Goal: Task Accomplishment & Management: Manage account settings

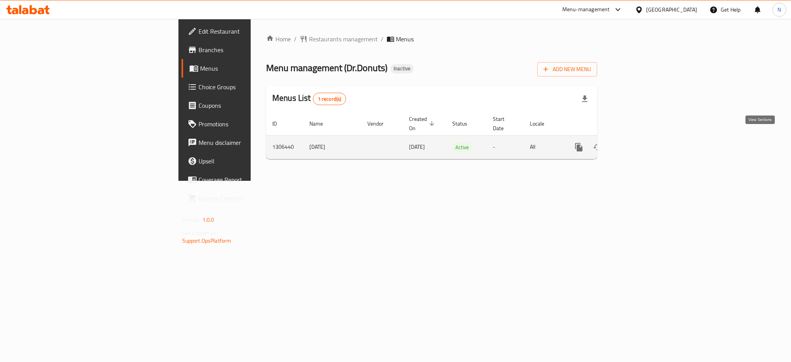
click at [639, 142] on icon "enhanced table" at bounding box center [634, 146] width 9 height 9
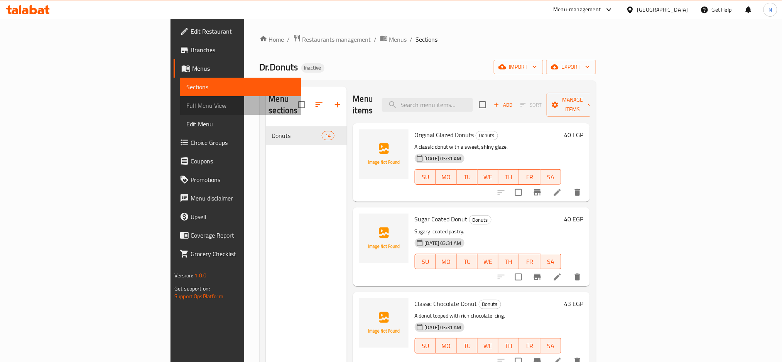
click at [186, 105] on span "Full Menu View" at bounding box center [240, 105] width 109 height 9
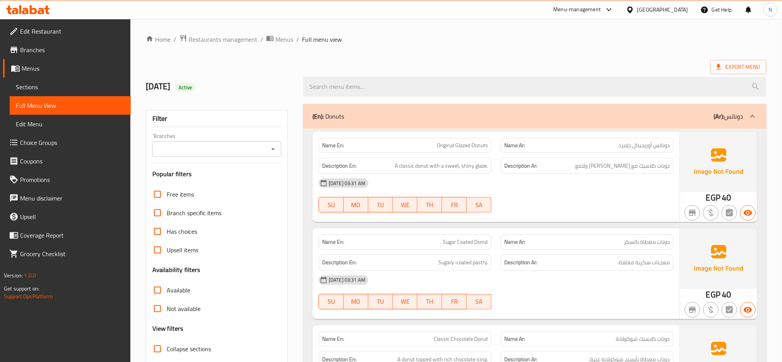
click at [465, 145] on span "Original Glazed Donuts" at bounding box center [462, 145] width 51 height 8
copy span "Glazed"
click at [421, 168] on span "A classic donut with a sweet, shiny glaze." at bounding box center [441, 166] width 93 height 10
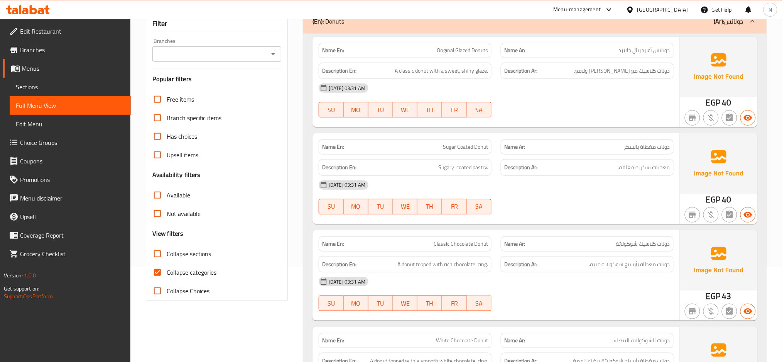
scroll to position [96, 0]
click at [481, 170] on span "Sugary-coated pastry." at bounding box center [463, 167] width 50 height 10
copy span "Sugary-coated pastry."
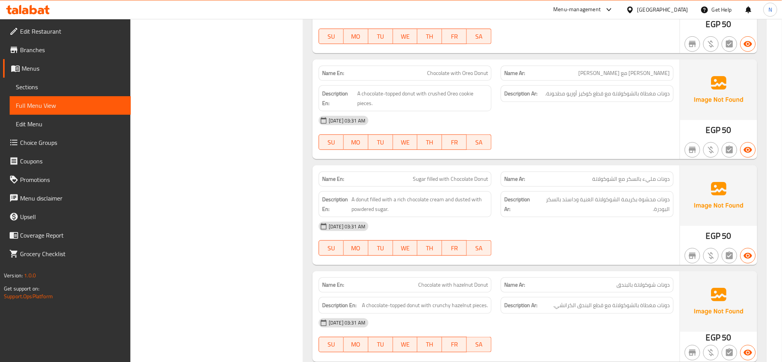
scroll to position [1203, 0]
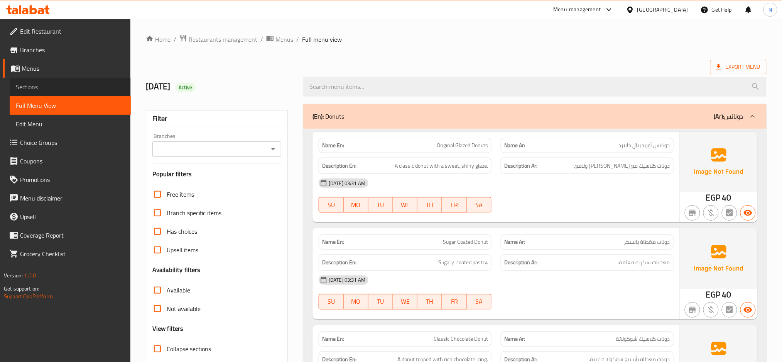
click at [84, 85] on span "Sections" at bounding box center [70, 86] width 109 height 9
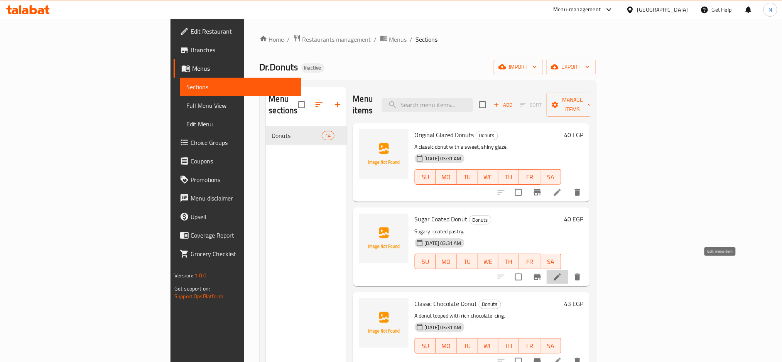
click at [562, 272] on icon at bounding box center [557, 276] width 9 height 9
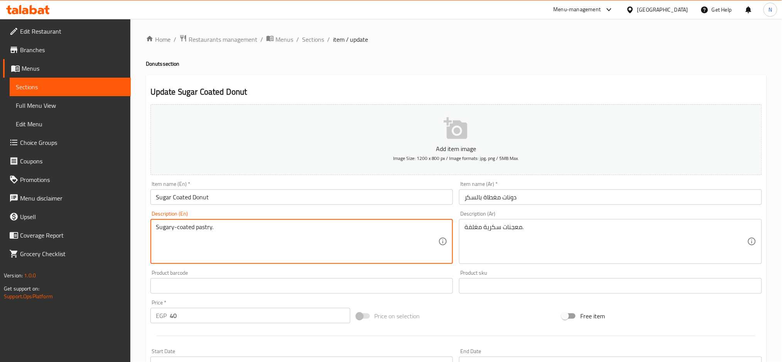
click at [235, 227] on textarea "Sugary-coated pastry." at bounding box center [297, 241] width 283 height 37
paste textarea "A simple donut coated in granulated sugar"
type textarea "A simple donut coated in granulated sugar."
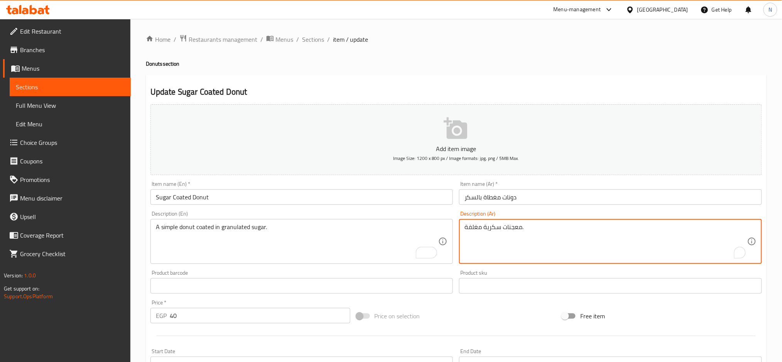
click at [499, 233] on textarea "معجنات سكرية مغلفة." at bounding box center [606, 241] width 283 height 37
paste textarea "دونات بسيطة مغطاة بالسكر الحبيبي"
type textarea "دونات بسيطة مغطاة بالسكر الحبيبي."
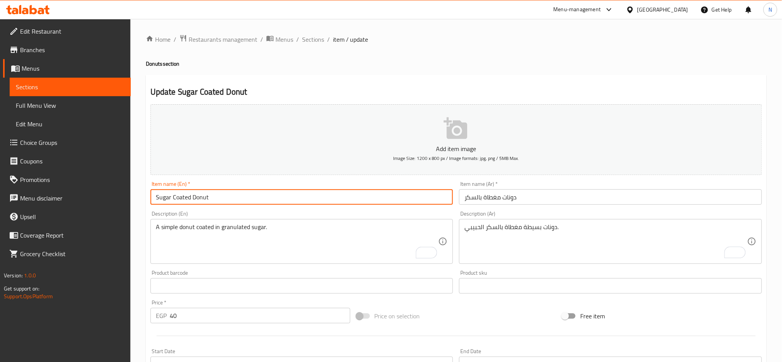
click at [372, 194] on input "Sugar Coated Donut" at bounding box center [302, 196] width 303 height 15
click at [383, 197] on input "Sugar Coated Donut" at bounding box center [302, 196] width 303 height 15
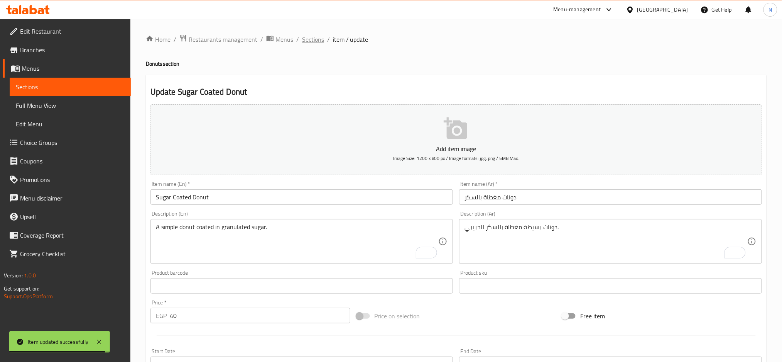
click at [315, 40] on span "Sections" at bounding box center [313, 39] width 22 height 9
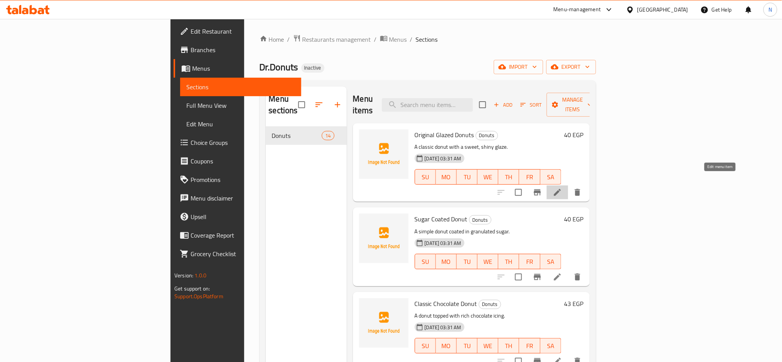
click at [561, 189] on icon at bounding box center [557, 192] width 7 height 7
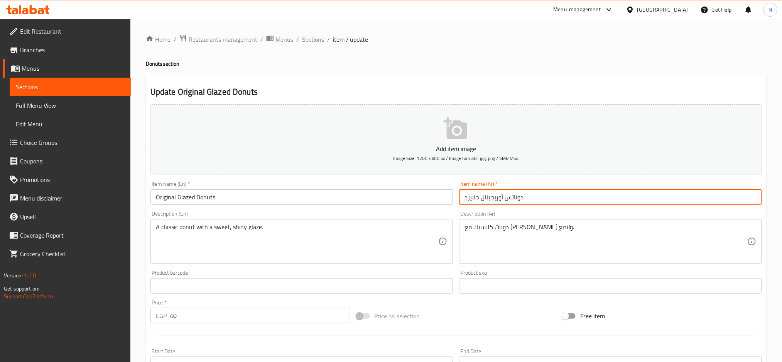
click at [472, 199] on input "دوناتس أوريجينال جلايزد" at bounding box center [610, 196] width 303 height 15
type input "دوناتس أوريجينال جليزد"
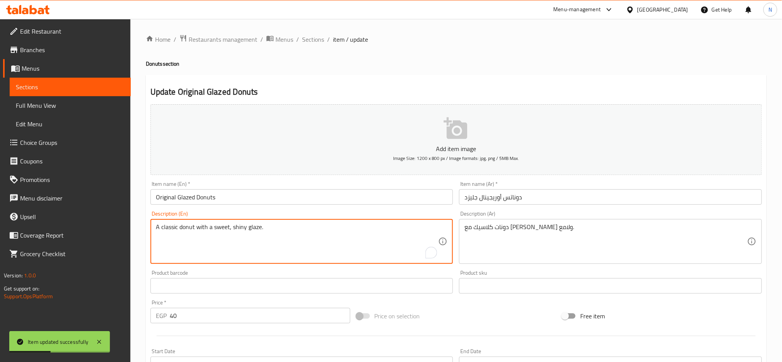
click at [239, 230] on textarea "A classic donut with a sweet, shiny glaze." at bounding box center [297, 241] width 283 height 37
type textarea "A classic donut with a sweet glaze."
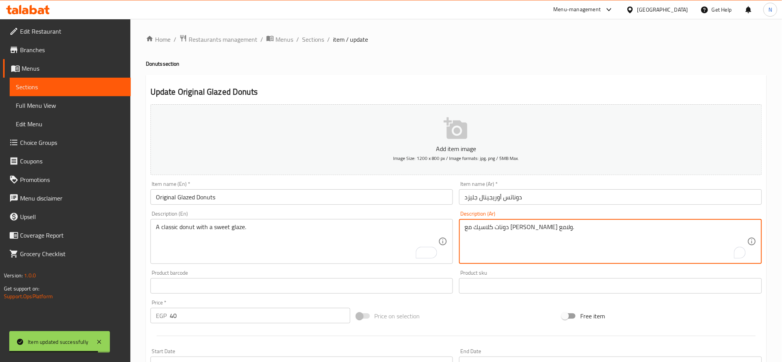
drag, startPoint x: 479, startPoint y: 228, endPoint x: 461, endPoint y: 227, distance: 18.5
click at [461, 227] on div "دونات كلاسيك مع جليز حلو ولامع. Description (Ar)" at bounding box center [610, 241] width 303 height 45
type textarea "دونات كلاسيك مع جليز حلو ."
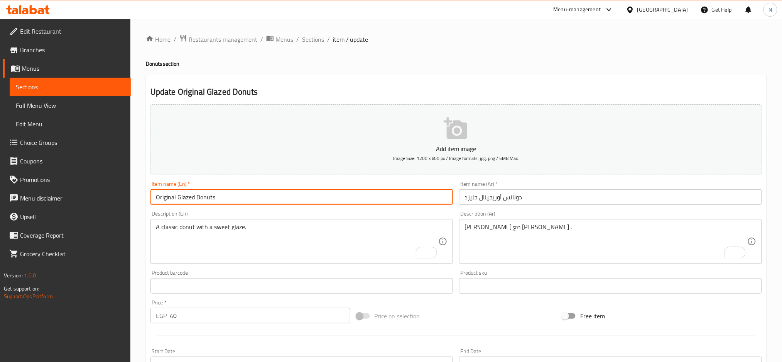
click at [306, 192] on input "Original Glazed Donuts" at bounding box center [302, 196] width 303 height 15
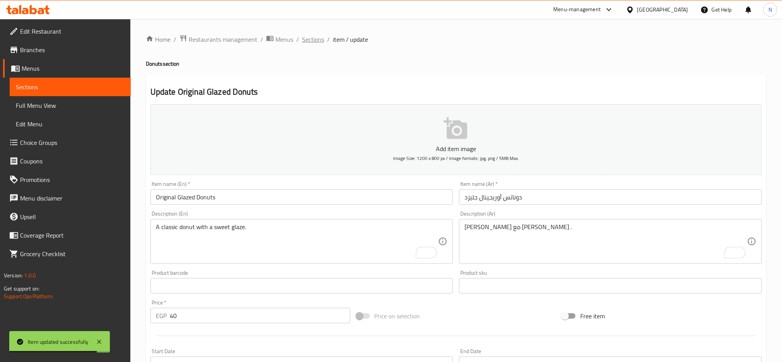
click at [314, 42] on span "Sections" at bounding box center [313, 39] width 22 height 9
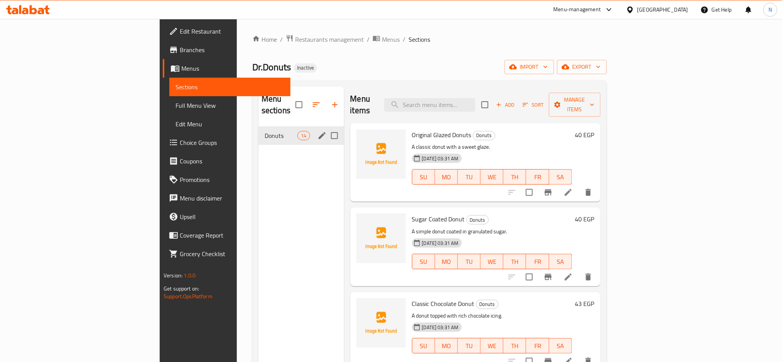
click at [317, 130] on div "Menu sections" at bounding box center [323, 136] width 12 height 12
click at [319, 132] on icon "edit" at bounding box center [322, 135] width 7 height 7
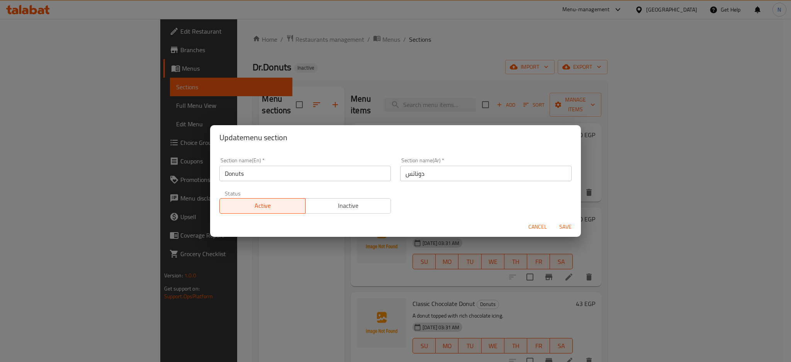
click at [401, 173] on input "دوناتس" at bounding box center [485, 173] width 171 height 15
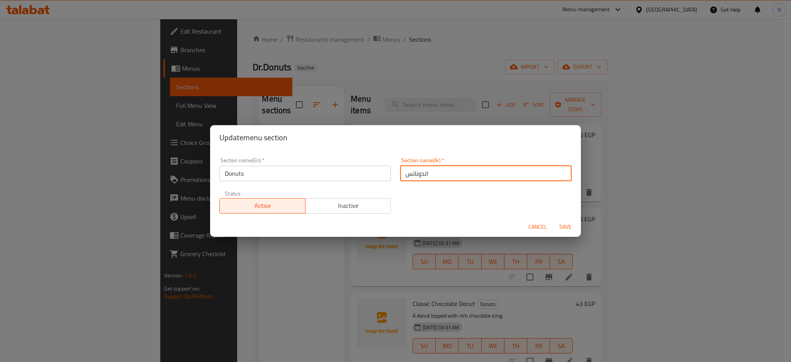
type input "الدوناتس"
click at [553, 220] on button "Save" at bounding box center [565, 227] width 25 height 14
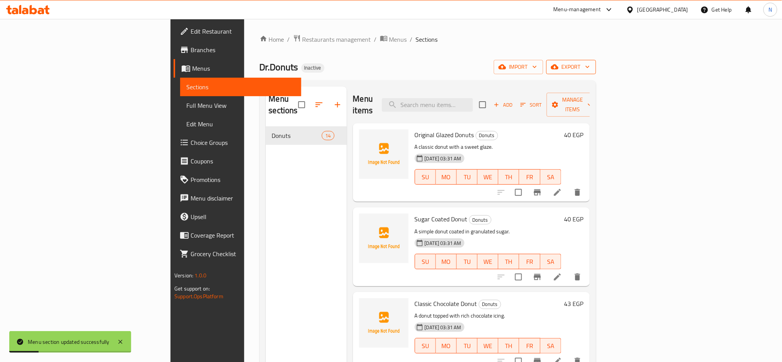
click at [559, 70] on icon "button" at bounding box center [555, 67] width 8 height 8
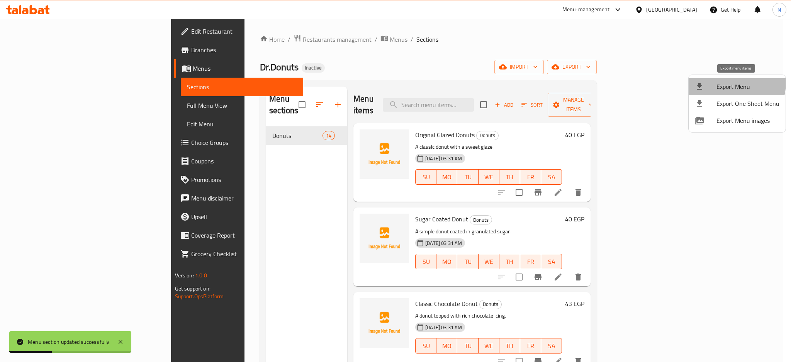
click at [717, 82] on span "Export Menu" at bounding box center [747, 86] width 63 height 9
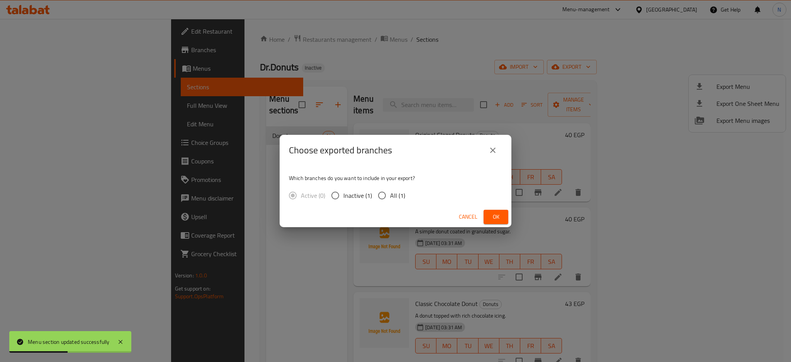
click at [398, 194] on span "All (1)" at bounding box center [397, 195] width 15 height 9
click at [390, 194] on input "All (1)" at bounding box center [382, 195] width 16 height 16
radio input "true"
click at [491, 218] on span "Ok" at bounding box center [495, 217] width 12 height 10
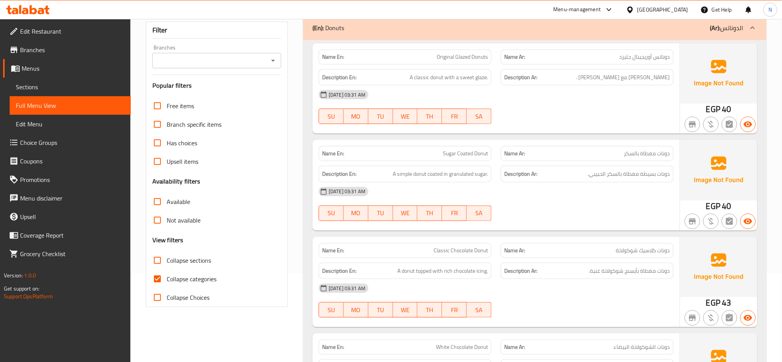
scroll to position [96, 0]
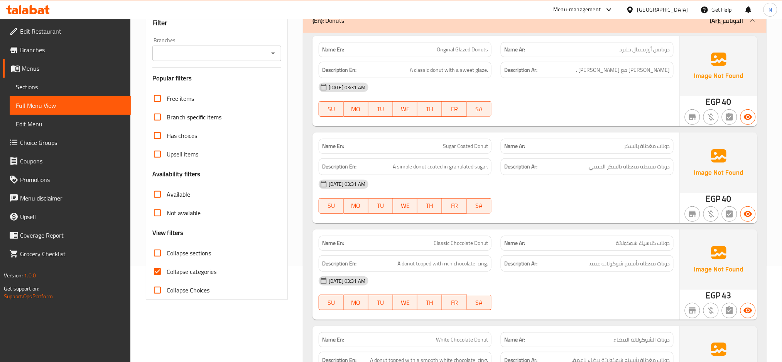
click at [192, 271] on span "Collapse categories" at bounding box center [192, 271] width 50 height 9
click at [167, 271] on input "Collapse categories" at bounding box center [157, 271] width 19 height 19
checkbox input "false"
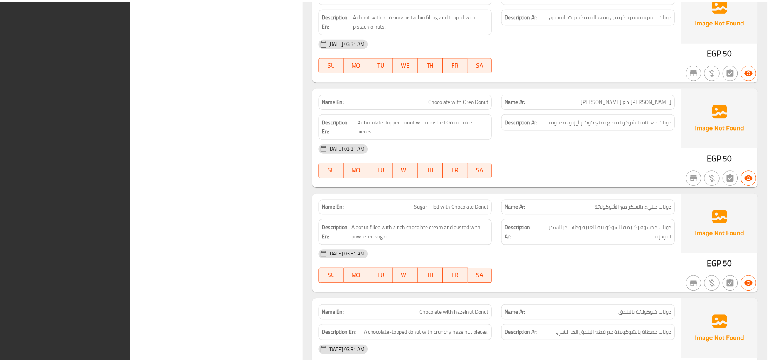
scroll to position [1193, 0]
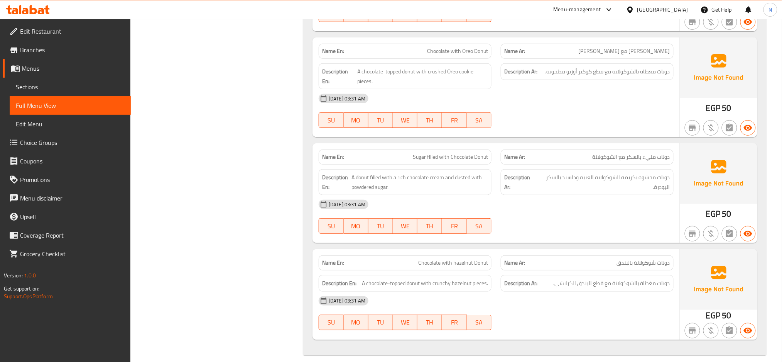
click at [675, 8] on div "[GEOGRAPHIC_DATA]" at bounding box center [663, 9] width 51 height 8
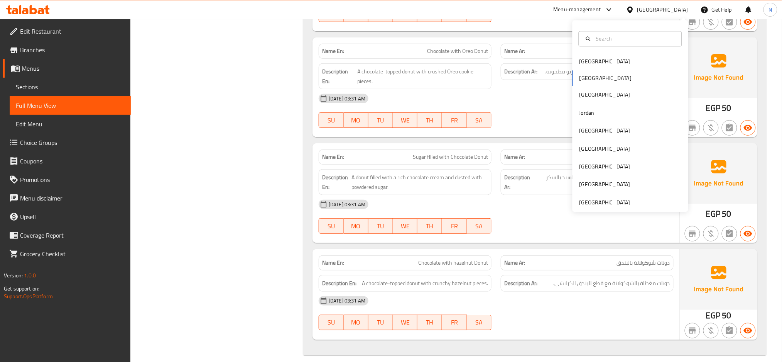
click at [608, 76] on div "Bahrain Egypt Iraq Jordan Kuwait Oman Qatar Saudi Arabia United Arab Emirates" at bounding box center [631, 132] width 116 height 159
click at [602, 79] on div "Bahrain Egypt Iraq Jordan Kuwait Oman Qatar Saudi Arabia United Arab Emirates" at bounding box center [631, 132] width 116 height 159
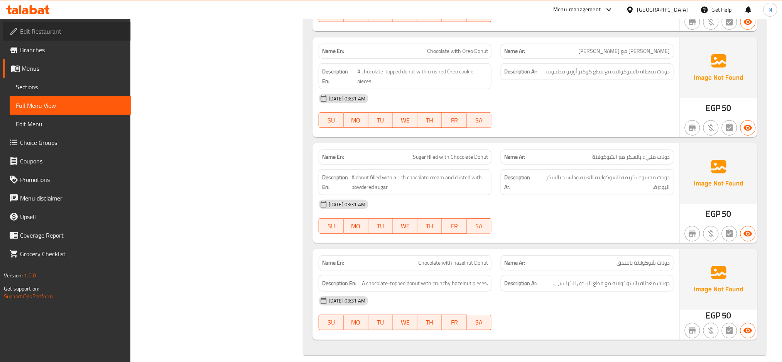
click at [64, 33] on span "Edit Restaurant" at bounding box center [72, 31] width 105 height 9
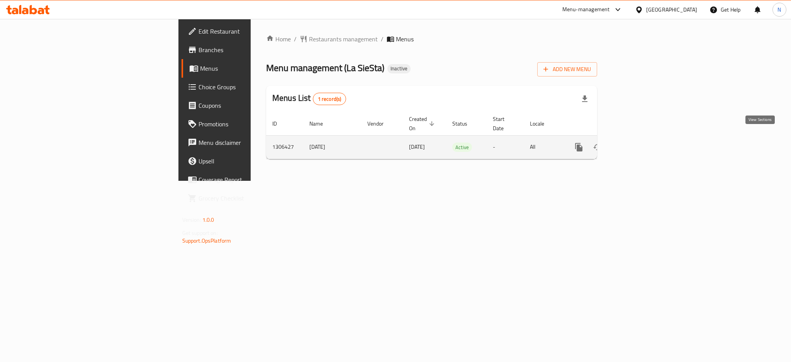
click at [639, 142] on icon "enhanced table" at bounding box center [634, 146] width 9 height 9
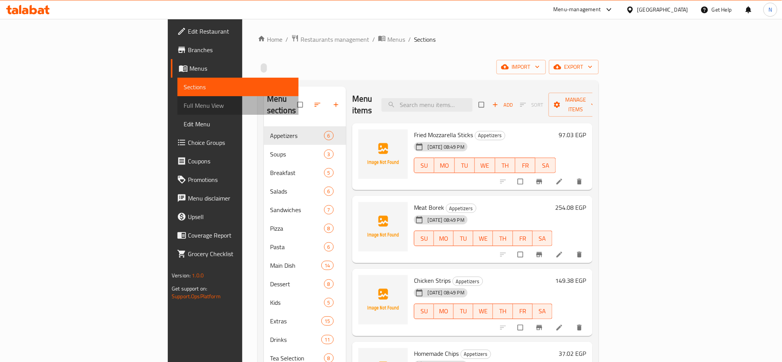
click at [184, 102] on span "Full Menu View" at bounding box center [238, 105] width 109 height 9
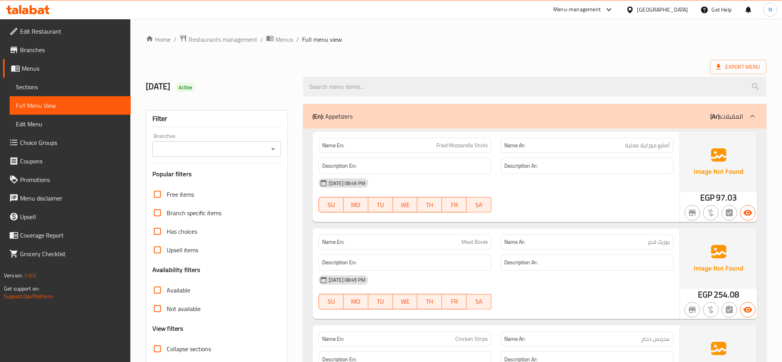
click at [175, 345] on span "Collapse sections" at bounding box center [189, 348] width 44 height 9
click at [167, 345] on input "Collapse sections" at bounding box center [157, 348] width 19 height 19
checkbox input "true"
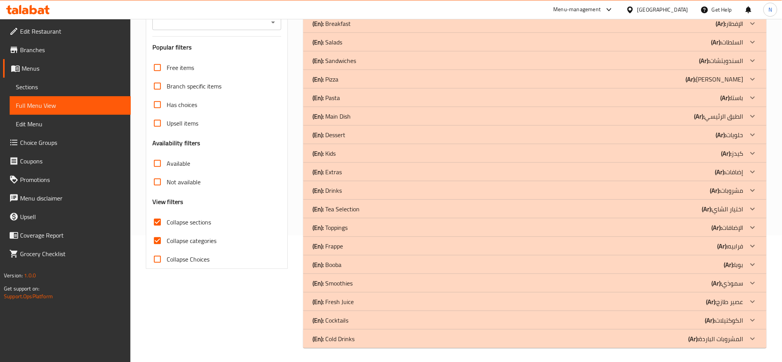
scroll to position [128, 0]
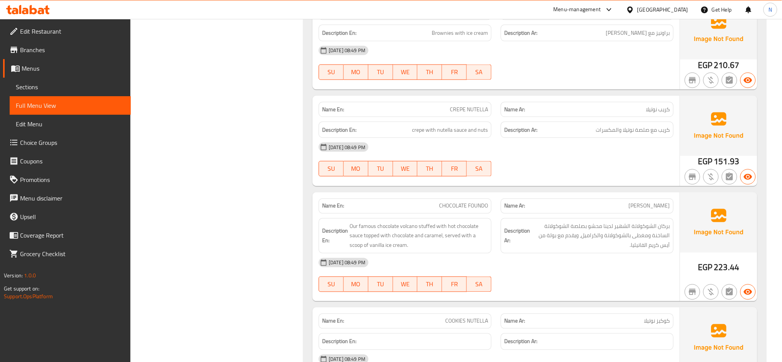
scroll to position [392, 0]
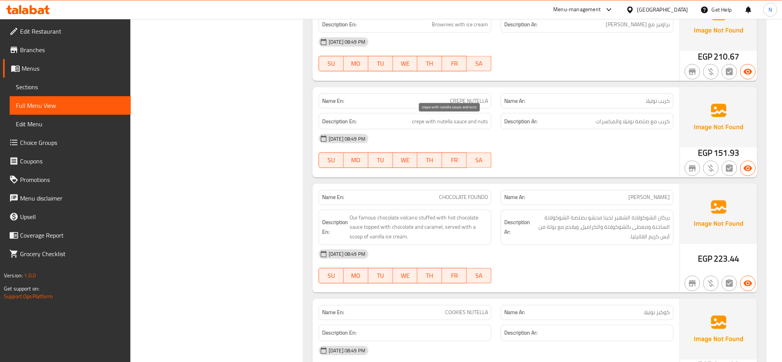
click at [460, 120] on span "crepe with nutella sauce and nuts" at bounding box center [450, 122] width 76 height 10
copy span "sauce"
click at [439, 162] on span "TH" at bounding box center [430, 160] width 19 height 11
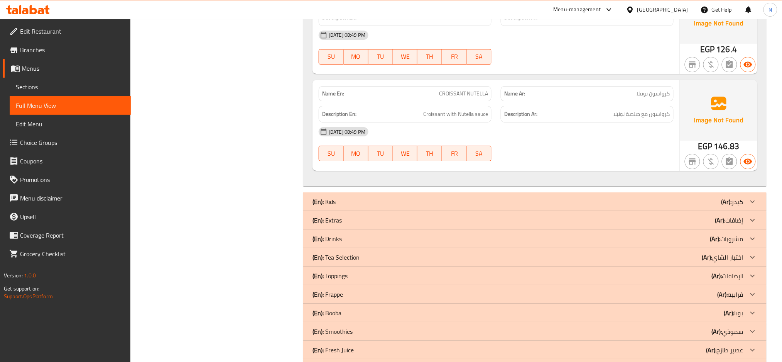
scroll to position [951, 0]
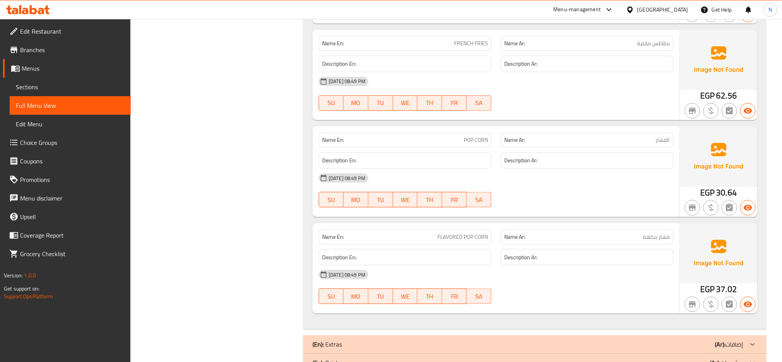
scroll to position [1324, 0]
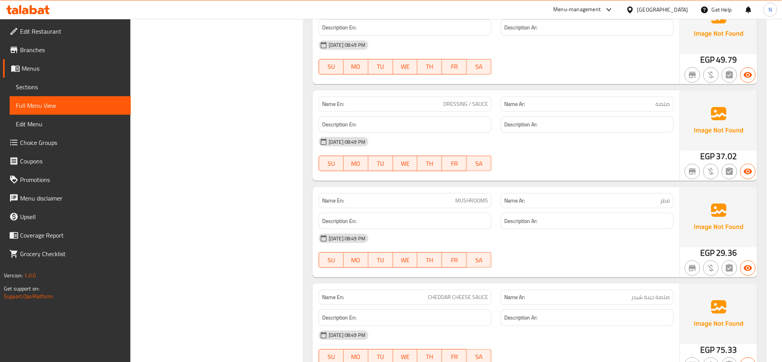
scroll to position [2232, 0]
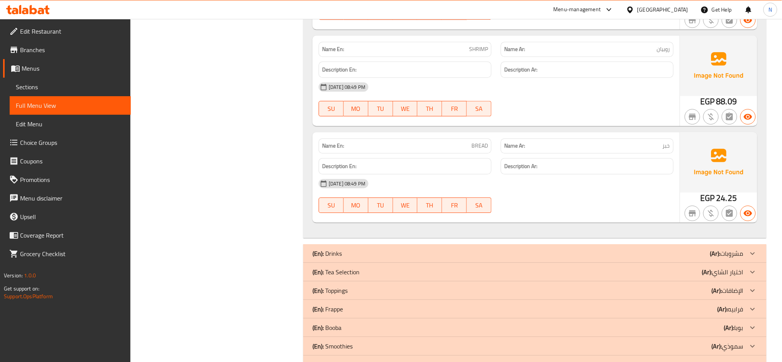
scroll to position [2909, 0]
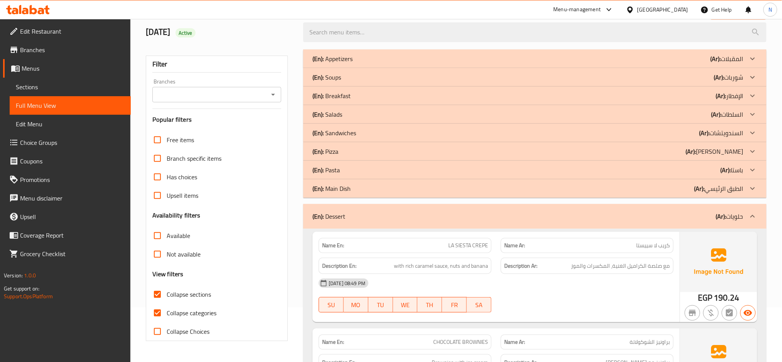
scroll to position [103, 0]
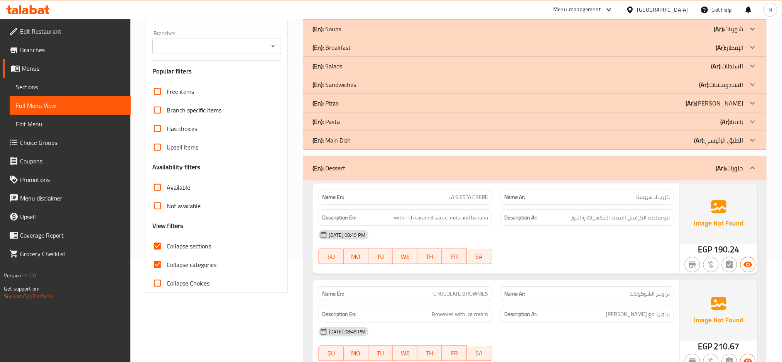
click at [205, 262] on span "Collapse categories" at bounding box center [192, 264] width 50 height 9
click at [167, 262] on input "Collapse categories" at bounding box center [157, 264] width 19 height 19
checkbox input "false"
click at [197, 247] on span "Collapse sections" at bounding box center [189, 245] width 44 height 9
click at [167, 247] on input "Collapse sections" at bounding box center [157, 246] width 19 height 19
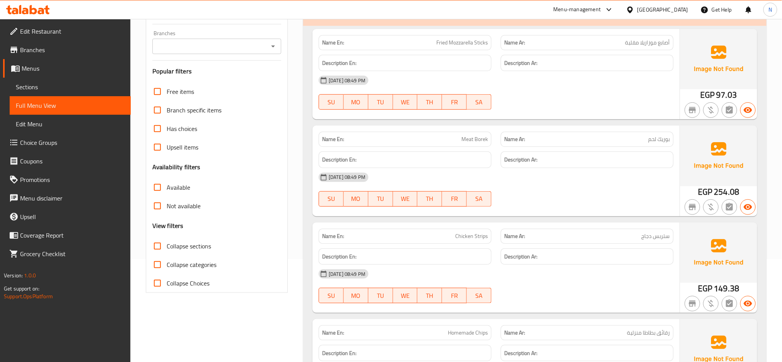
click at [197, 247] on span "Collapse sections" at bounding box center [189, 245] width 44 height 9
click at [167, 247] on input "Collapse sections" at bounding box center [157, 246] width 19 height 19
checkbox input "true"
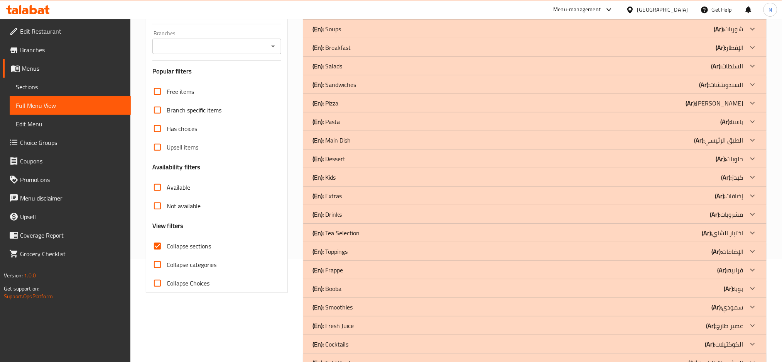
click at [352, 15] on div "(En): Drinks (Ar): مشروبات" at bounding box center [528, 10] width 431 height 9
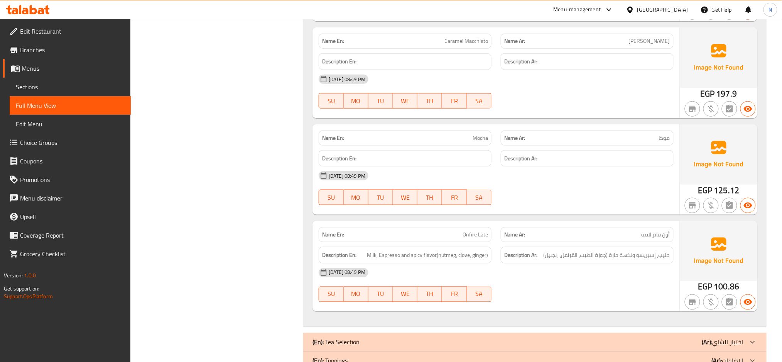
scroll to position [1360, 0]
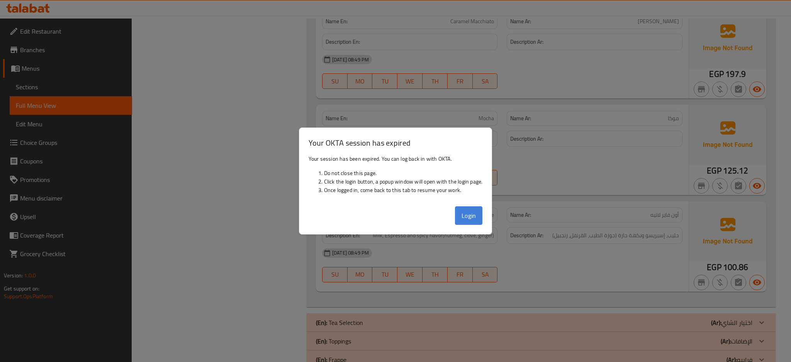
click at [468, 210] on button "Login" at bounding box center [469, 215] width 28 height 19
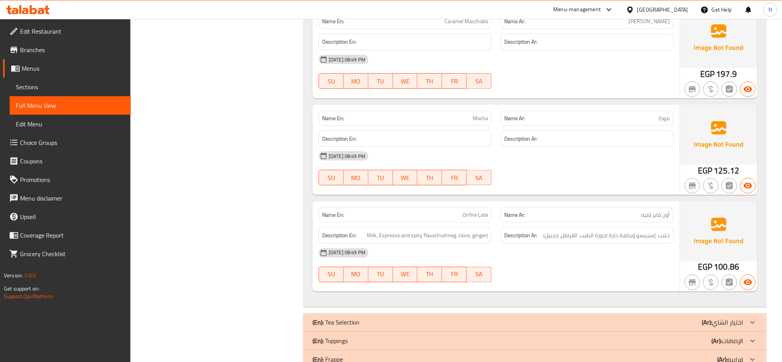
click at [474, 217] on span "Onfire Late" at bounding box center [475, 215] width 25 height 8
copy span "Onfire Late"
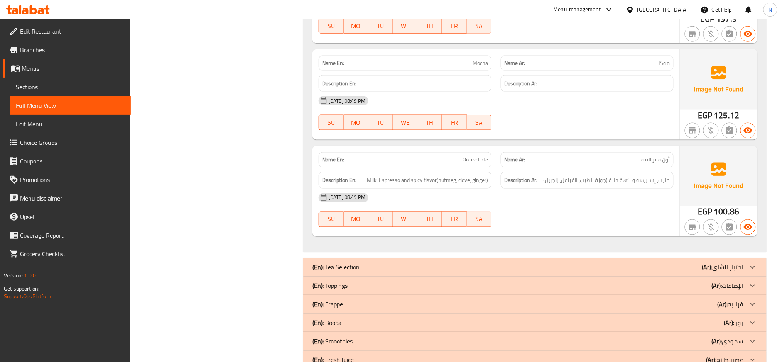
scroll to position [1476, 0]
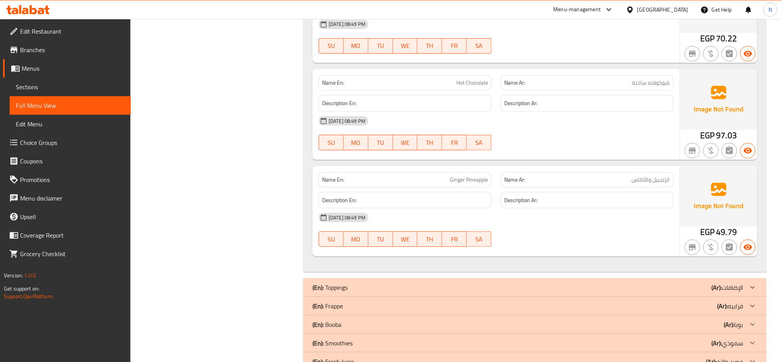
scroll to position [2223, 0]
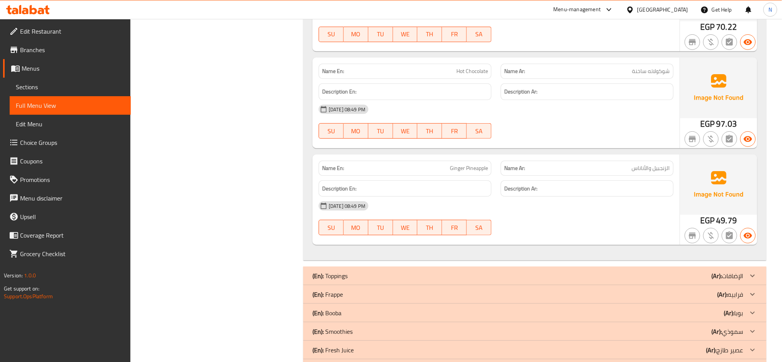
copy span "Ginger Pineapple"
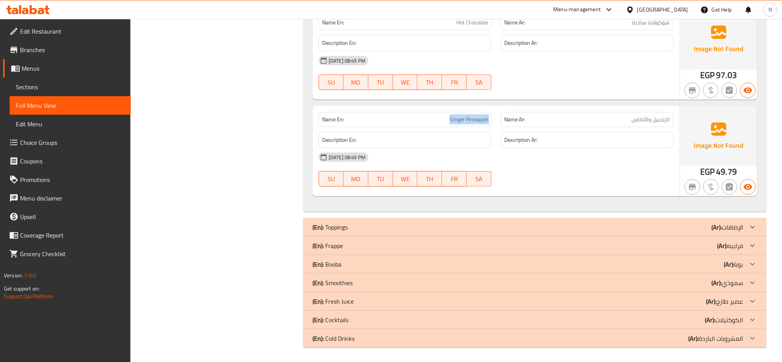
scroll to position [2274, 0]
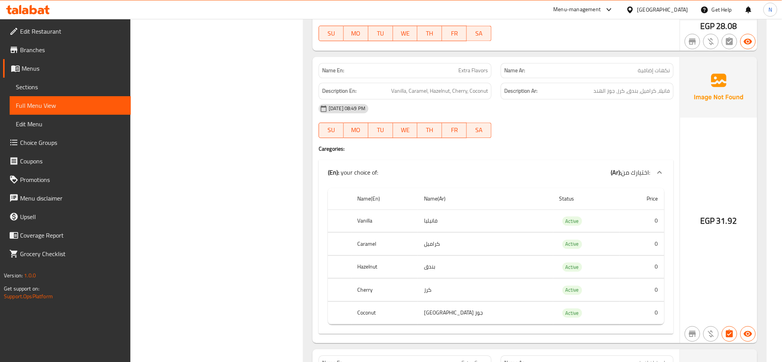
scroll to position [2750, 0]
copy span "Extra Flavors"
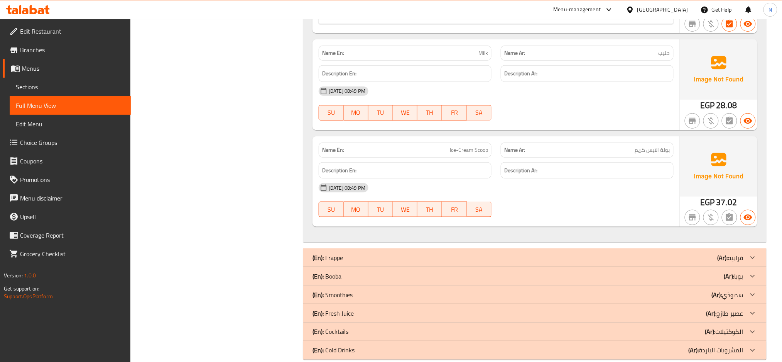
scroll to position [3423, 0]
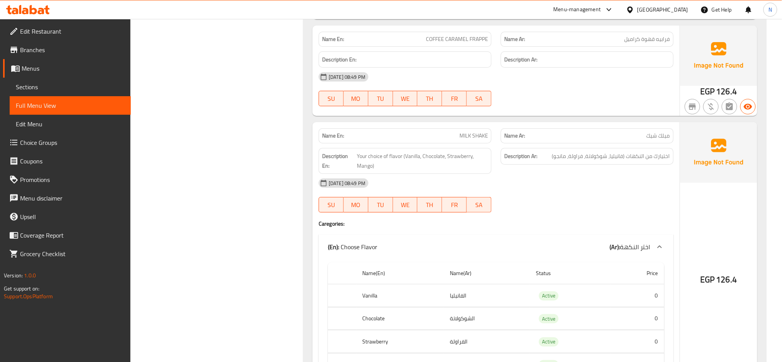
scroll to position [4256, 0]
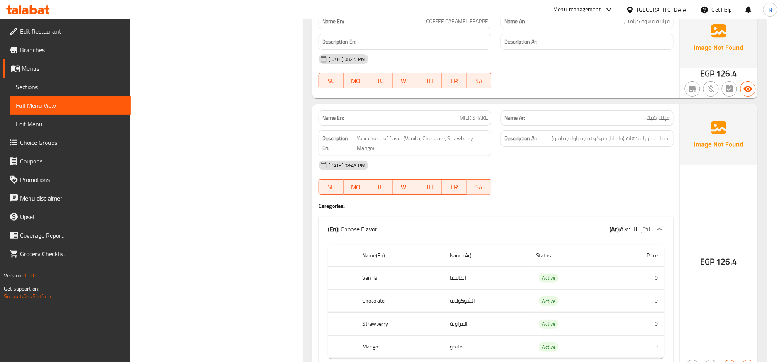
copy span "MILK SHAKE"
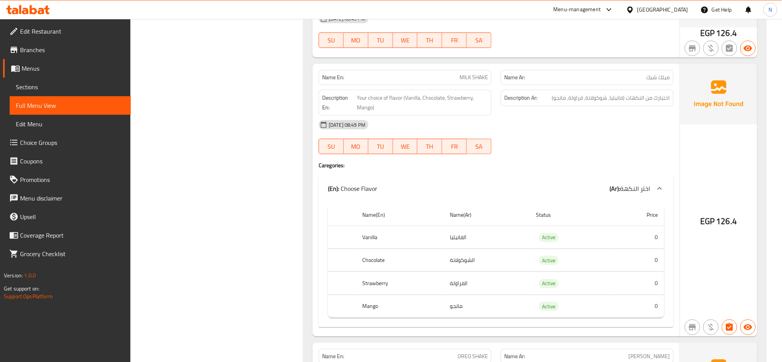
scroll to position [4297, 0]
copy span "MILK SHAKE"
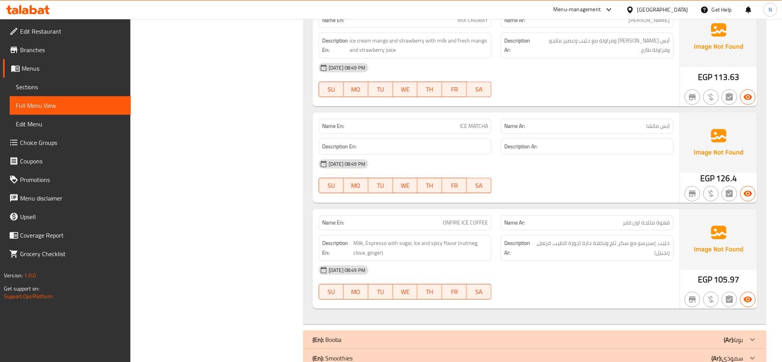
scroll to position [5020, 0]
click at [473, 226] on span "ONFIRE ICE COFFEE" at bounding box center [465, 222] width 45 height 8
copy span "ONFIRE ICE COFFEE"
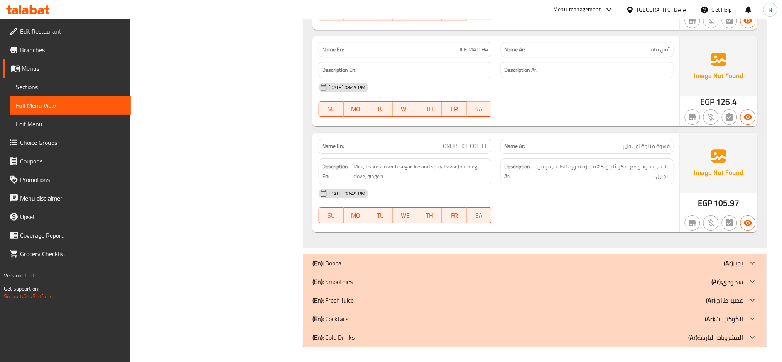
scroll to position [5098, 0]
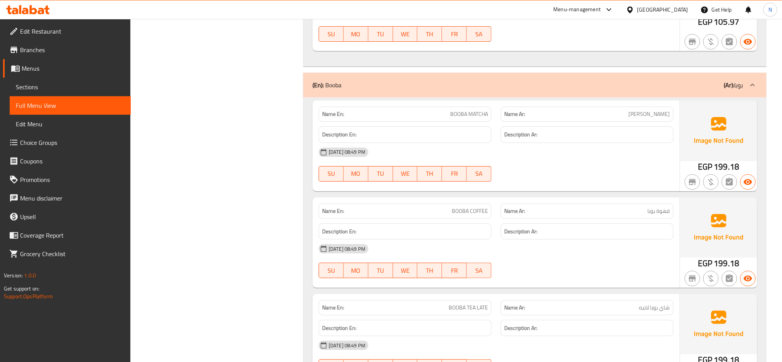
scroll to position [5334, 0]
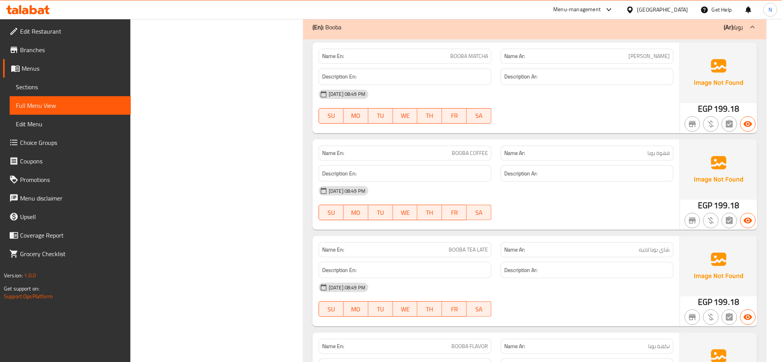
copy span "BOOBA TEA LATE"
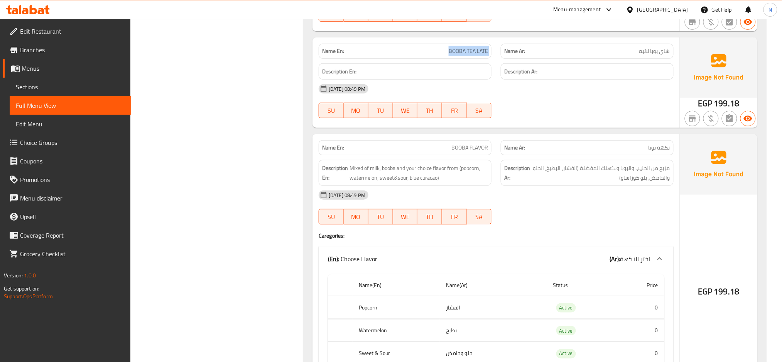
scroll to position [5534, 0]
click at [410, 179] on span "Mixed of milk, booba and your choice flavor from (popcorn, watermelon, sweet&so…" at bounding box center [419, 172] width 139 height 19
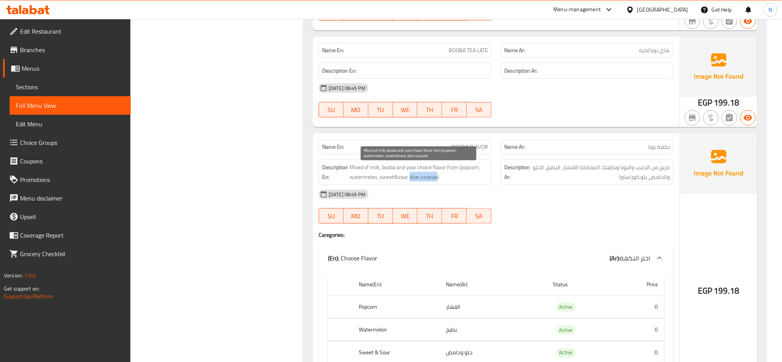
drag, startPoint x: 410, startPoint y: 179, endPoint x: 438, endPoint y: 180, distance: 29.0
click at [438, 180] on span "Mixed of milk, booba and your choice flavor from (popcorn, watermelon, sweet&so…" at bounding box center [419, 172] width 139 height 19
copy span "blue curacao"
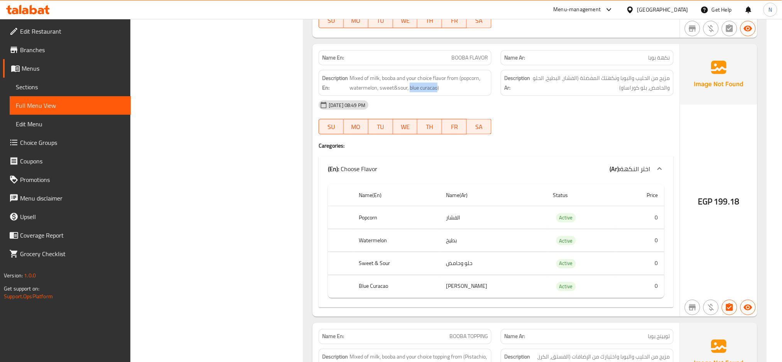
scroll to position [5636, 0]
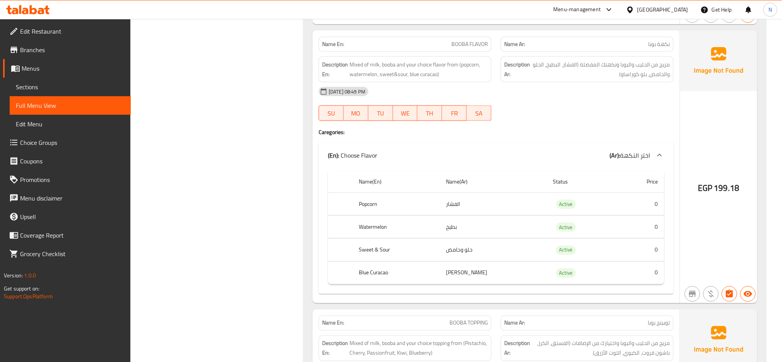
copy span "BOOBA FLAVOR"
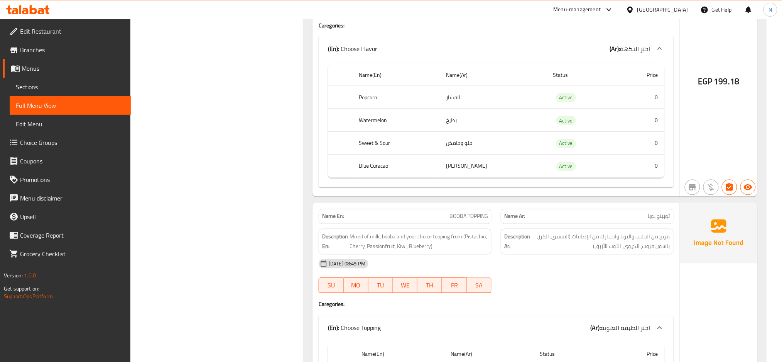
scroll to position [5742, 0]
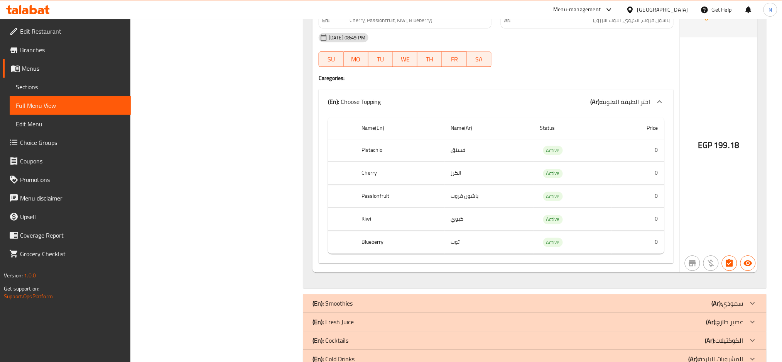
scroll to position [5994, 0]
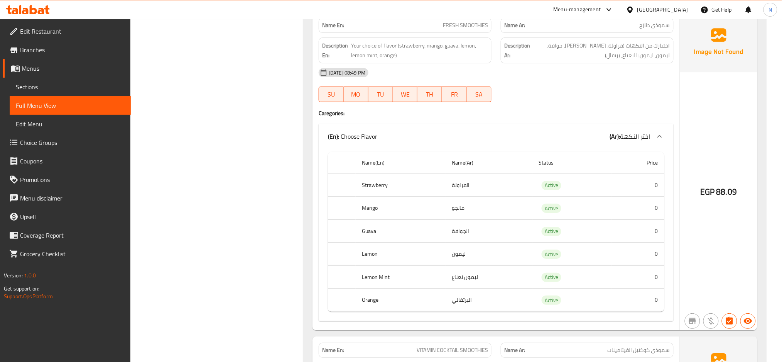
scroll to position [6279, 0]
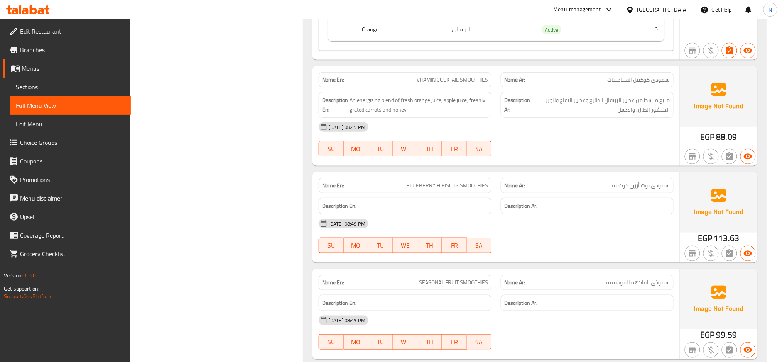
scroll to position [6549, 0]
drag, startPoint x: 459, startPoint y: 191, endPoint x: 393, endPoint y: 187, distance: 65.7
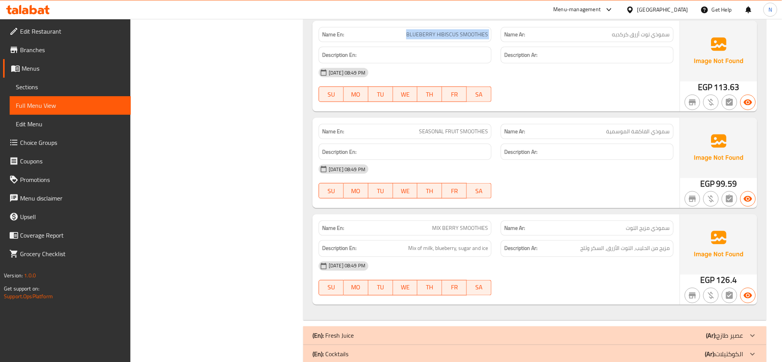
scroll to position [6740, 0]
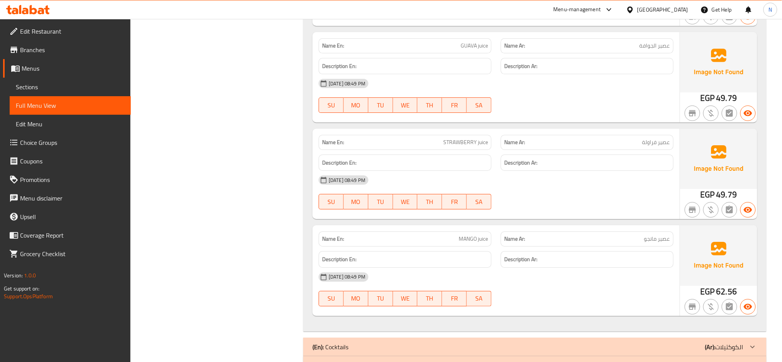
scroll to position [7345, 0]
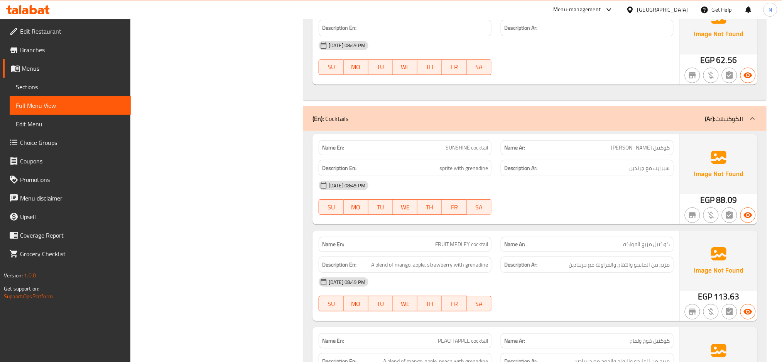
scroll to position [7567, 0]
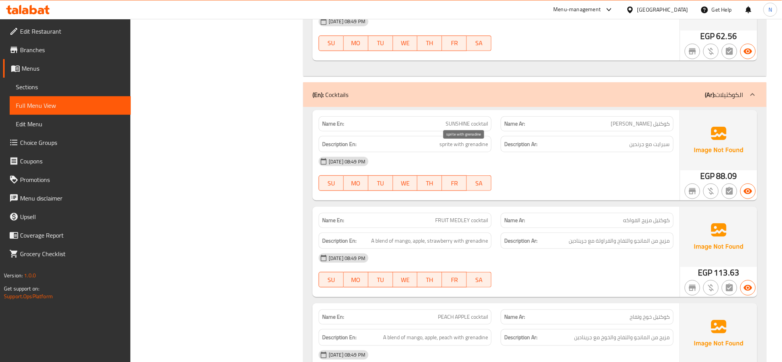
click at [477, 149] on span "sprite with grenadine" at bounding box center [464, 144] width 49 height 10
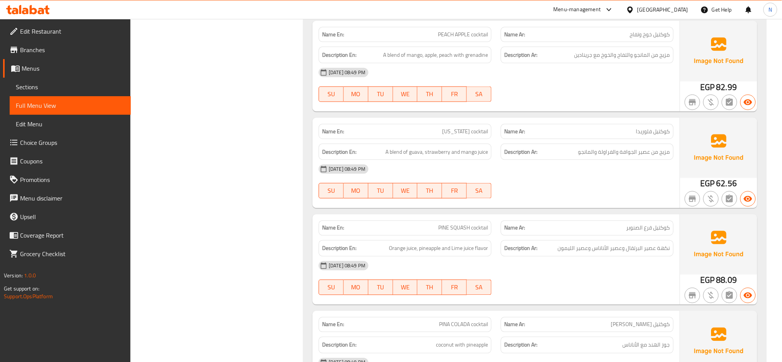
scroll to position [7852, 0]
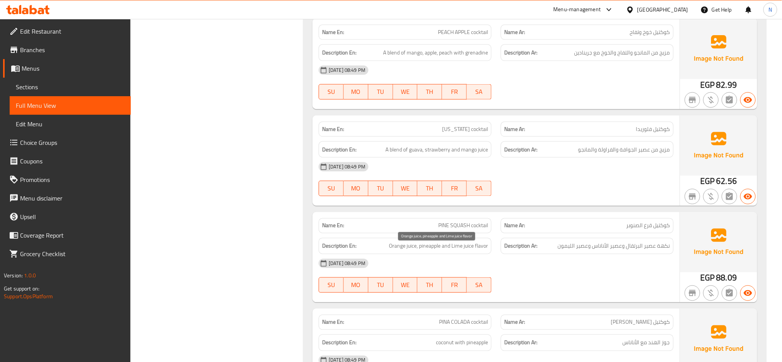
click at [459, 251] on span "Orange juice, pineapple and Lime juice flavor" at bounding box center [438, 246] width 99 height 10
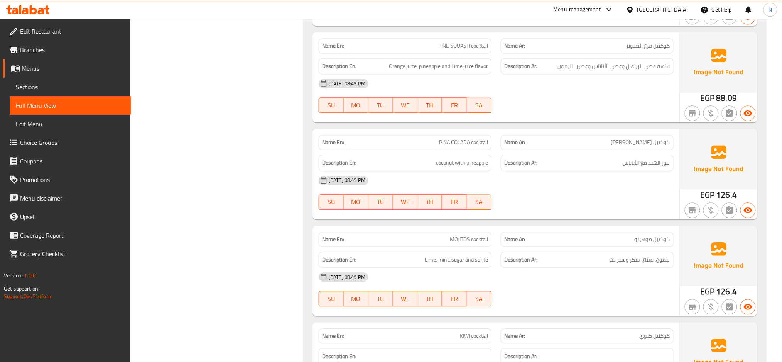
scroll to position [8034, 0]
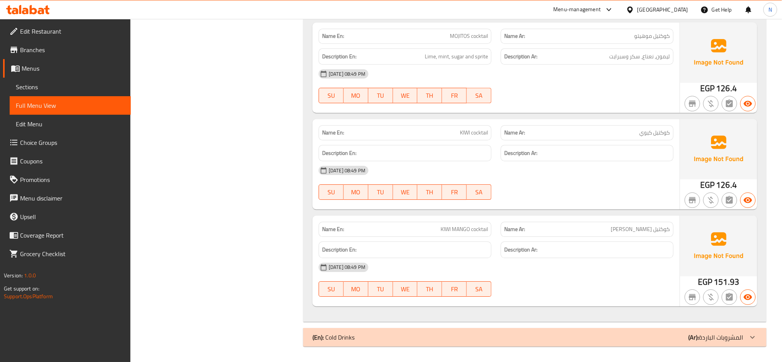
scroll to position [8239, 0]
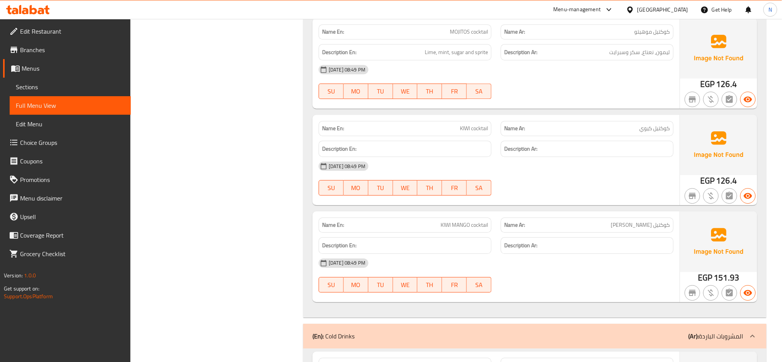
scroll to position [8555, 0]
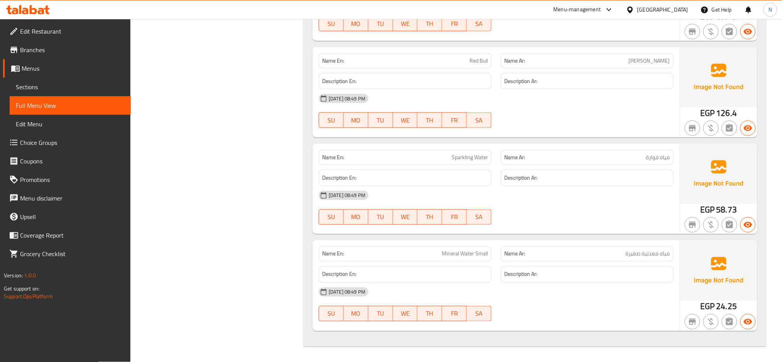
scroll to position [8837, 0]
drag, startPoint x: 214, startPoint y: 161, endPoint x: 262, endPoint y: 61, distance: 111.2
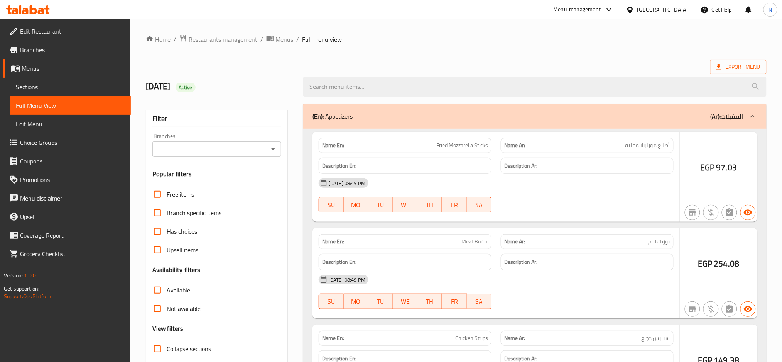
click at [97, 80] on div at bounding box center [391, 181] width 782 height 362
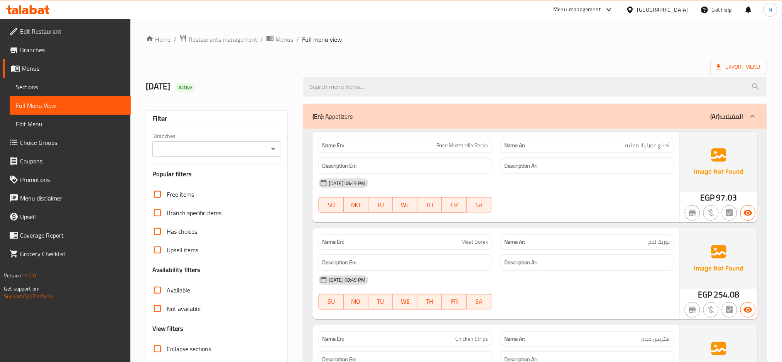
click at [93, 84] on span "Sections" at bounding box center [70, 86] width 109 height 9
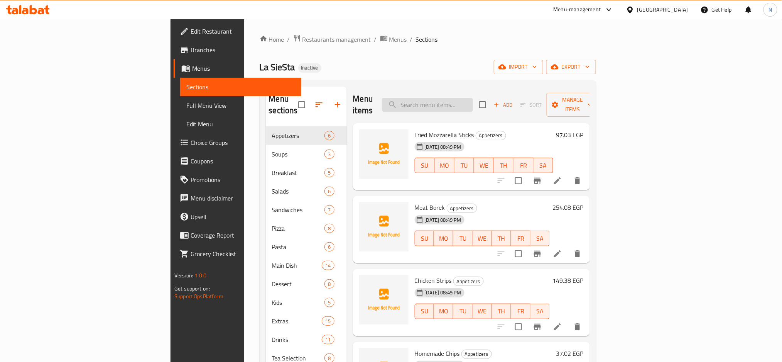
click at [473, 98] on input "search" at bounding box center [427, 105] width 91 height 14
paste input "Extra Flavors"
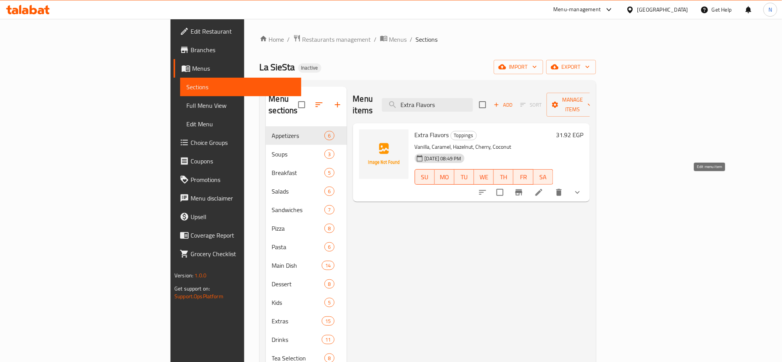
type input "Extra Flavors"
click at [544, 188] on icon at bounding box center [539, 192] width 9 height 9
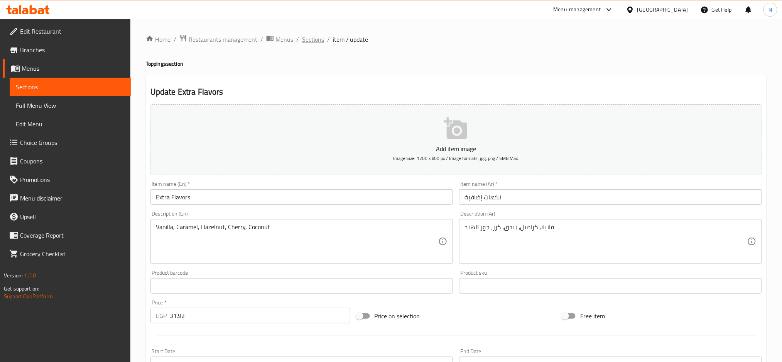
click at [316, 39] on span "Sections" at bounding box center [313, 39] width 22 height 9
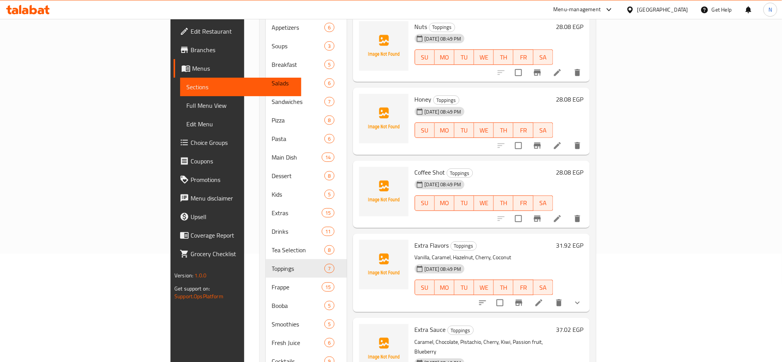
scroll to position [148, 0]
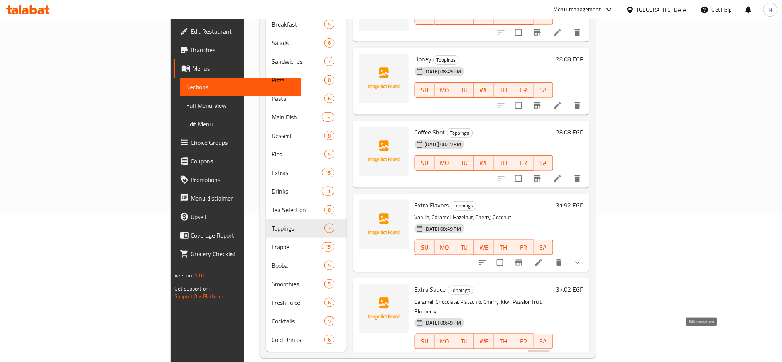
click at [544, 352] on icon at bounding box center [539, 356] width 9 height 9
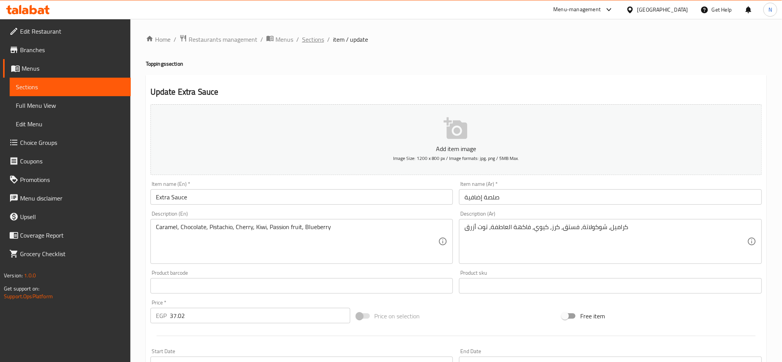
click at [318, 40] on span "Sections" at bounding box center [313, 39] width 22 height 9
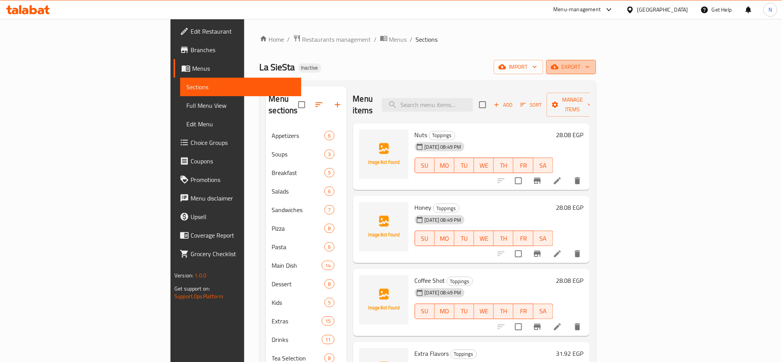
click at [590, 66] on span "export" at bounding box center [571, 67] width 37 height 10
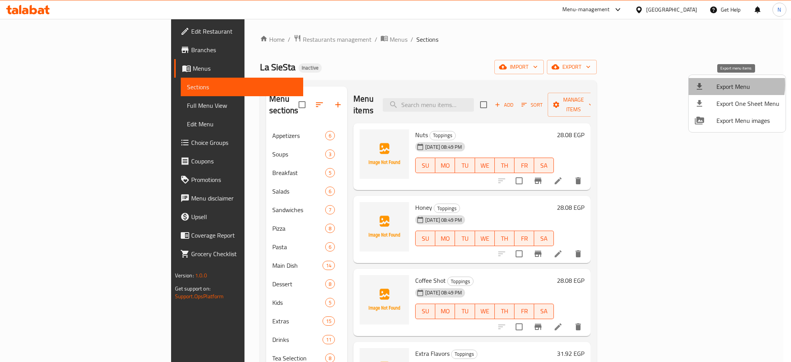
click at [722, 85] on span "Export Menu" at bounding box center [747, 86] width 63 height 9
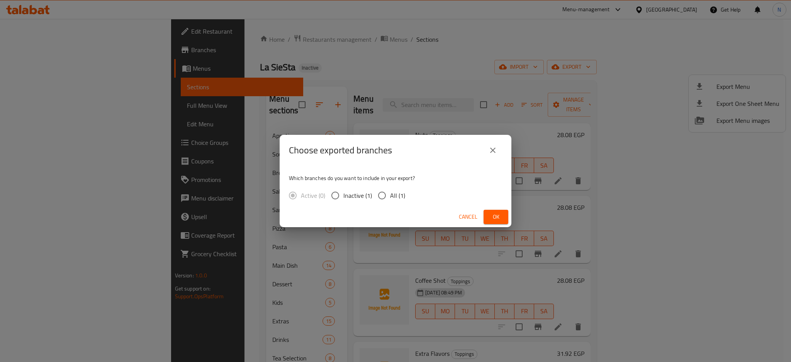
click at [395, 196] on span "All (1)" at bounding box center [397, 195] width 15 height 9
click at [390, 196] on input "All (1)" at bounding box center [382, 195] width 16 height 16
radio input "true"
click at [486, 218] on button "Ok" at bounding box center [495, 217] width 25 height 14
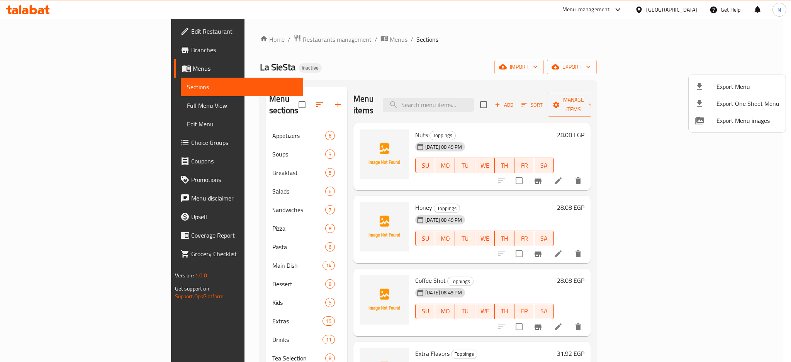
click at [492, 95] on div at bounding box center [395, 181] width 791 height 362
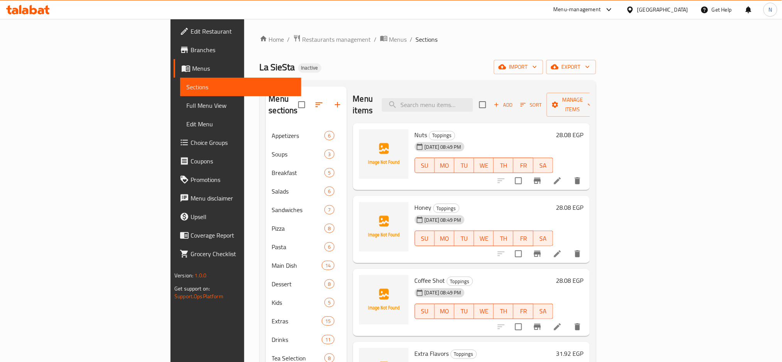
click at [473, 98] on input "search" at bounding box center [427, 105] width 91 height 14
paste input "MILK SHAKE"
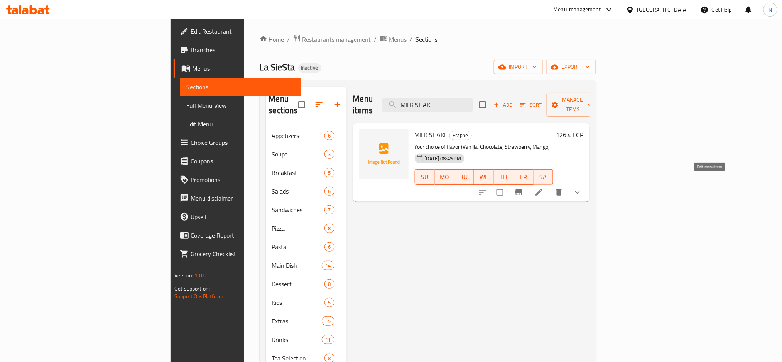
type input "MILK SHAKE"
click at [544, 188] on icon at bounding box center [539, 192] width 9 height 9
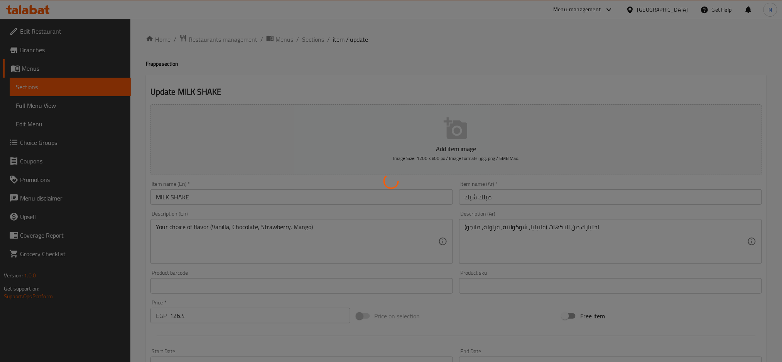
type input "اختر النكهة"
type input "1"
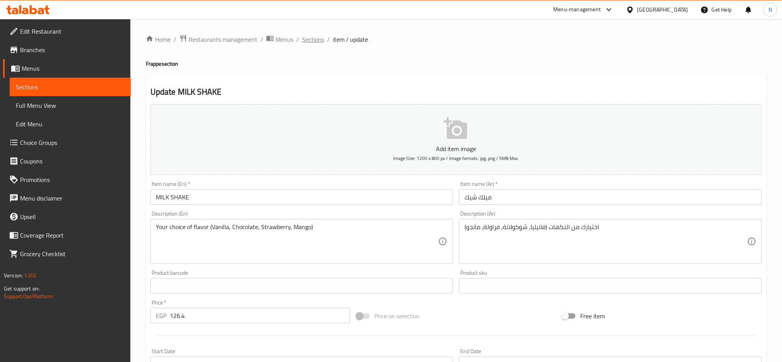
click at [307, 44] on span "Sections" at bounding box center [313, 39] width 22 height 9
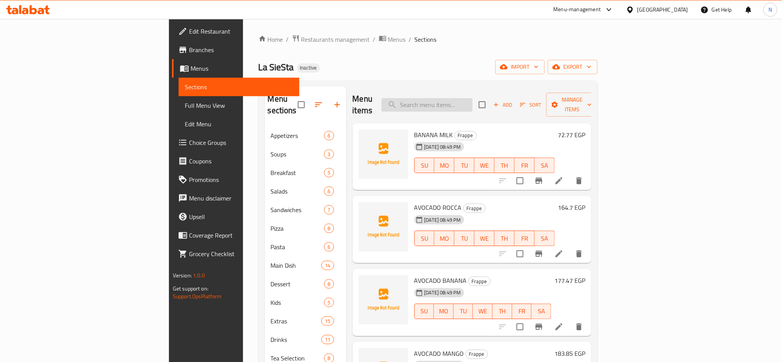
click at [473, 98] on input "search" at bounding box center [427, 105] width 91 height 14
paste input "FRESH SMOOTHIES"
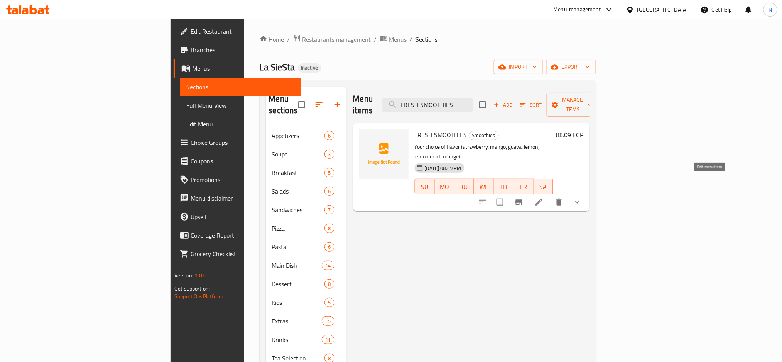
type input "FRESH SMOOTHIES"
click at [544, 197] on icon at bounding box center [539, 201] width 9 height 9
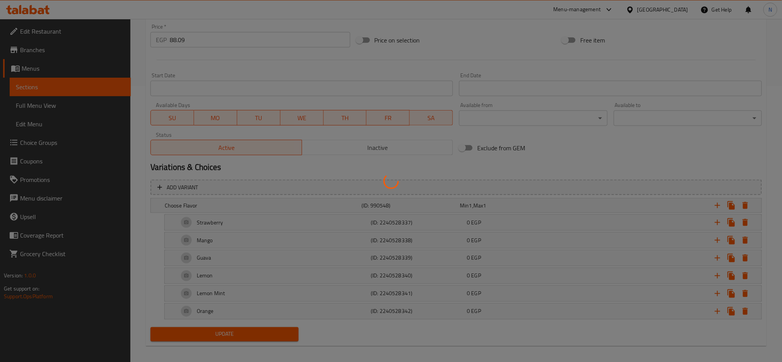
scroll to position [196, 0]
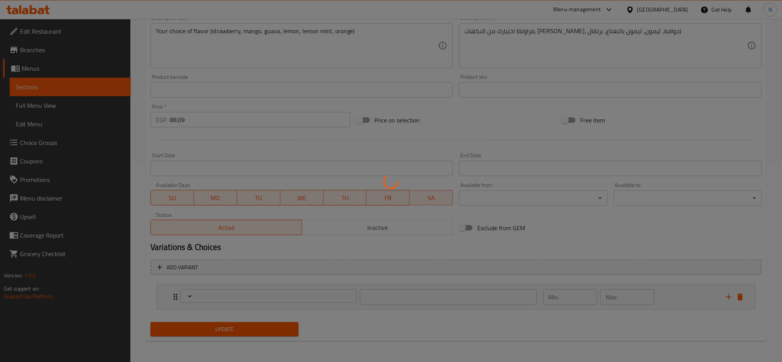
type input "اختر النكهة"
type input "1"
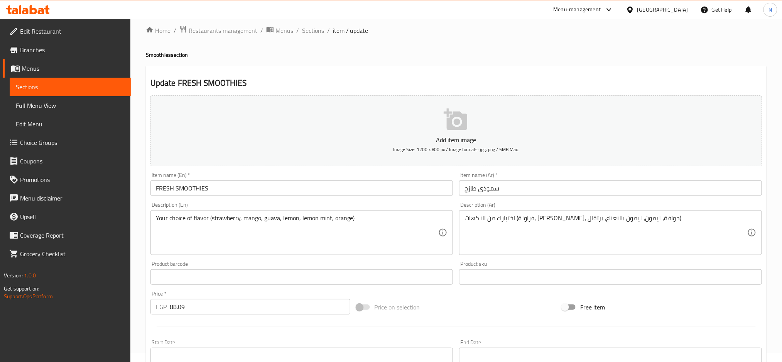
scroll to position [0, 0]
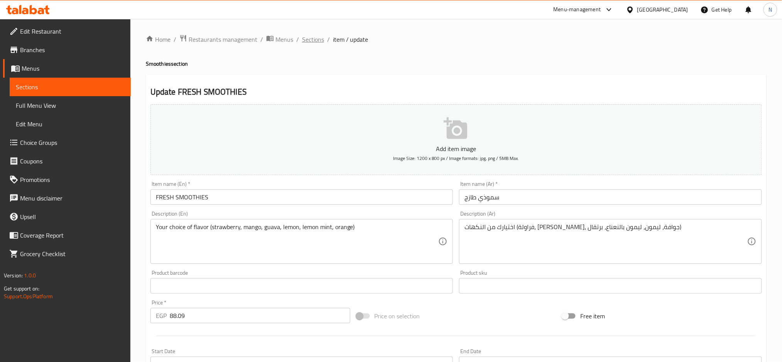
click at [318, 35] on span "Sections" at bounding box center [313, 39] width 22 height 9
